Goal: Find specific page/section: Find specific page/section

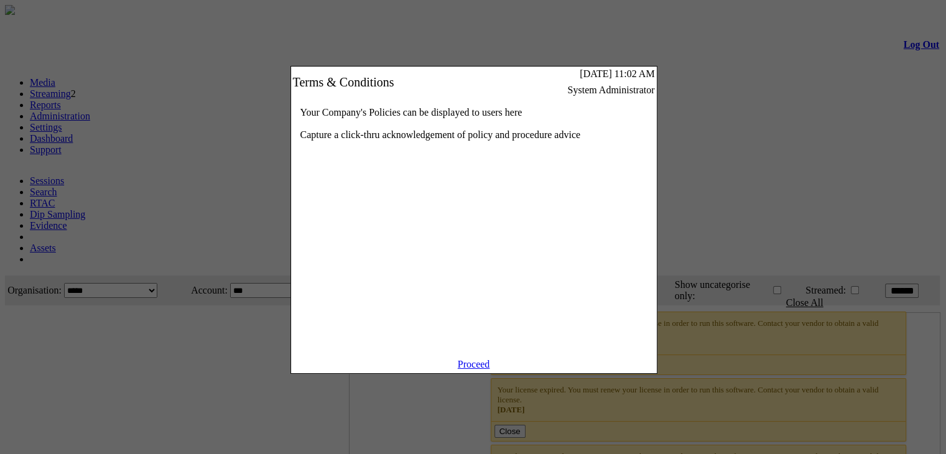
click at [476, 369] on link "Proceed" at bounding box center [474, 364] width 32 height 11
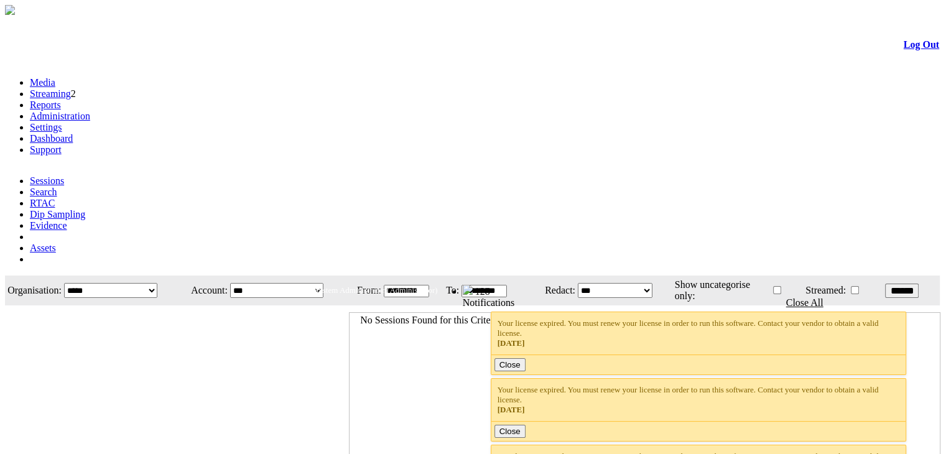
click at [67, 220] on link "Evidence" at bounding box center [48, 225] width 37 height 11
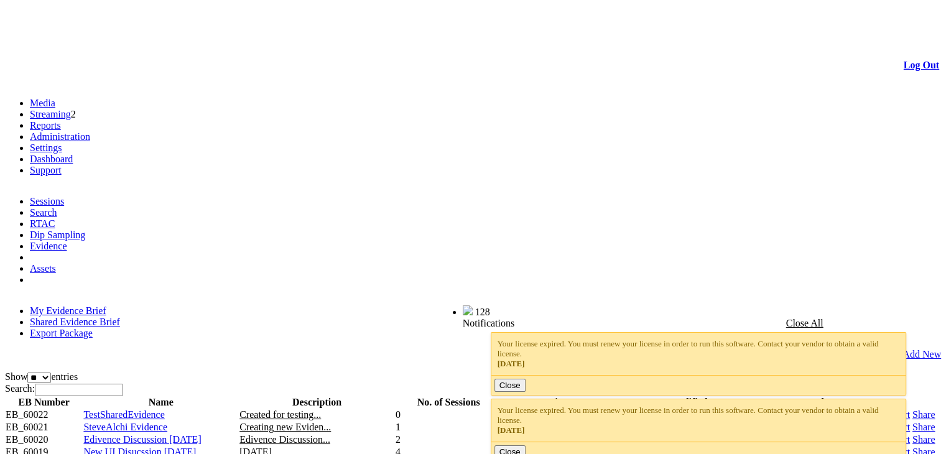
click at [904, 60] on link "Log Out" at bounding box center [921, 65] width 35 height 11
